Goal: Task Accomplishment & Management: Manage account settings

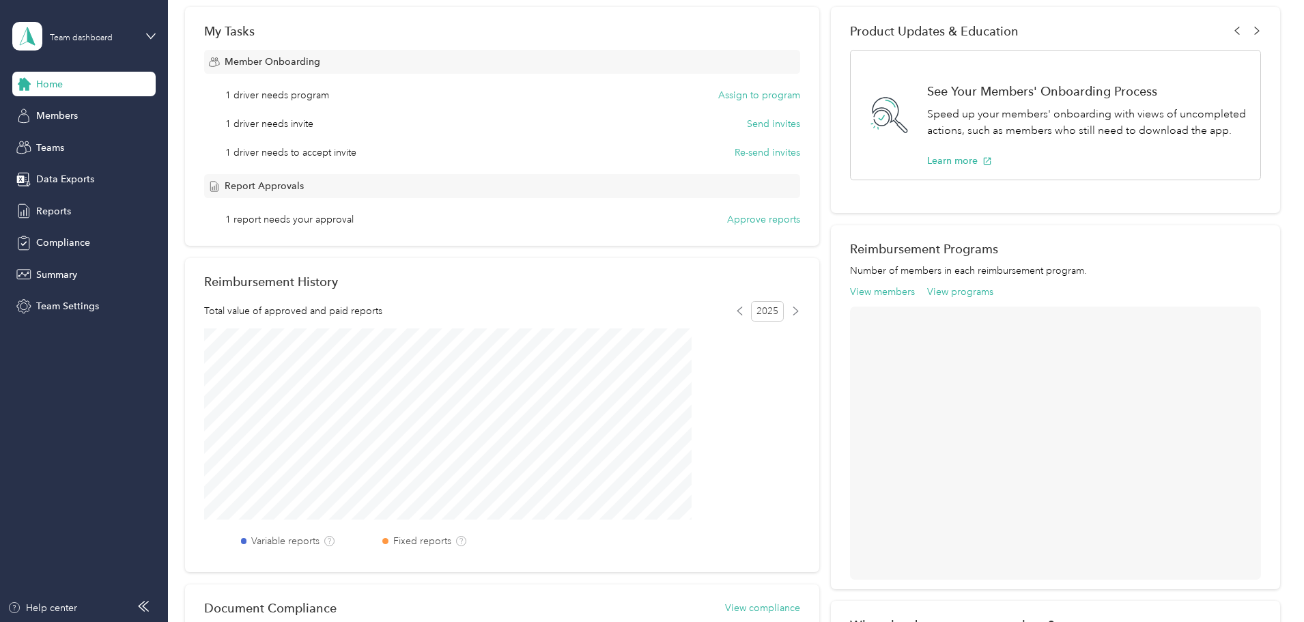
scroll to position [68, 0]
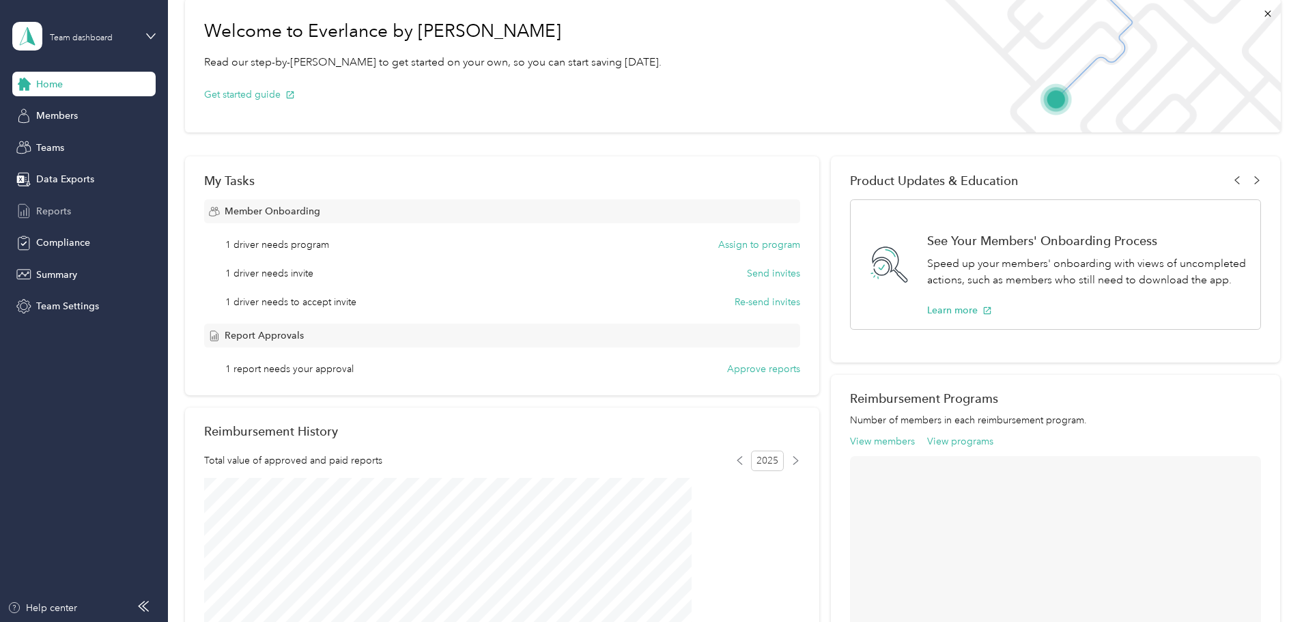
click at [59, 210] on span "Reports" at bounding box center [53, 211] width 35 height 14
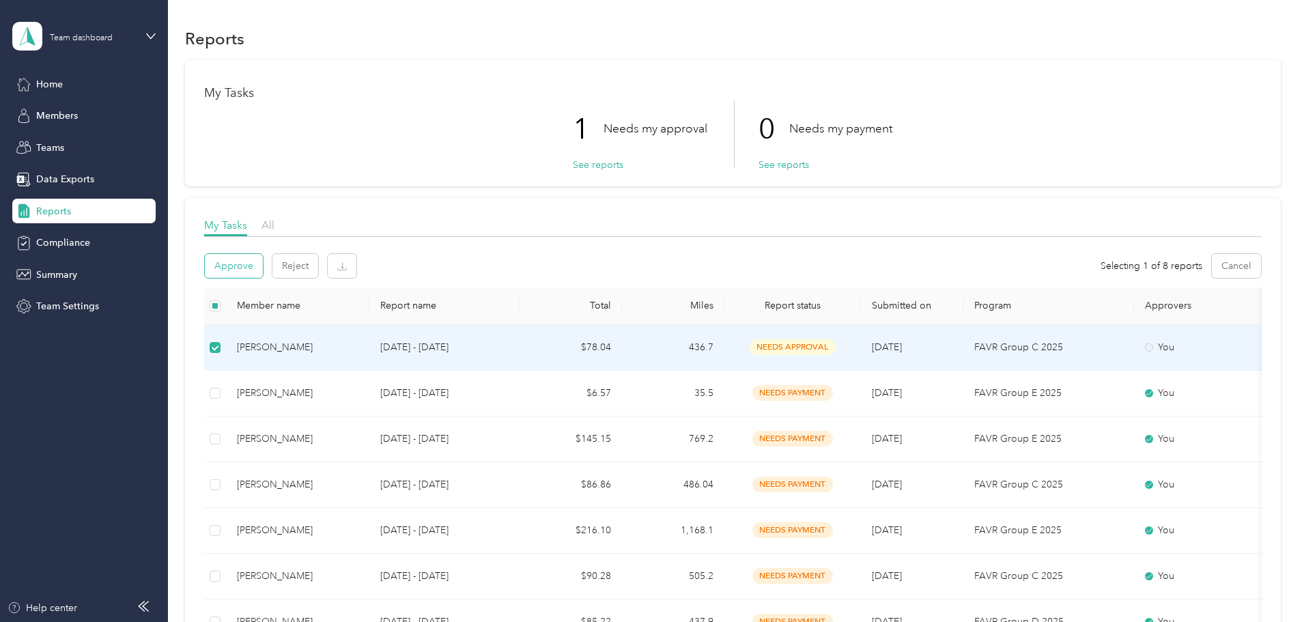
click at [263, 261] on button "Approve" at bounding box center [234, 266] width 58 height 24
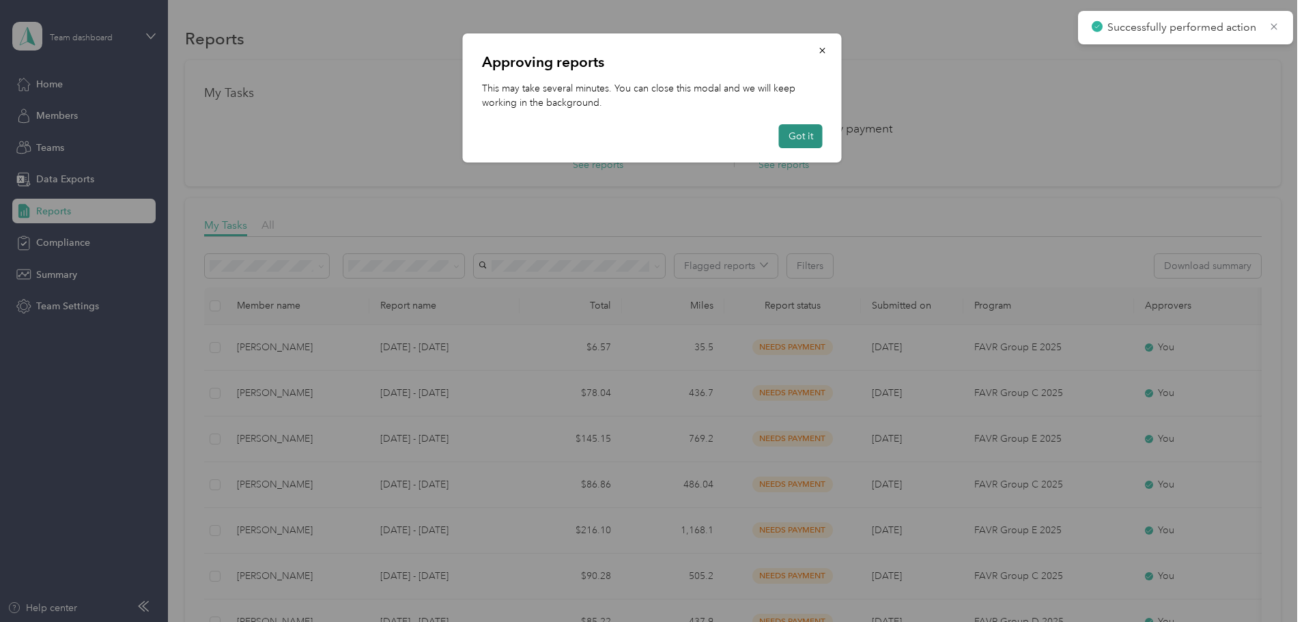
click at [807, 136] on button "Got it" at bounding box center [801, 136] width 44 height 24
